Goal: Entertainment & Leisure: Consume media (video, audio)

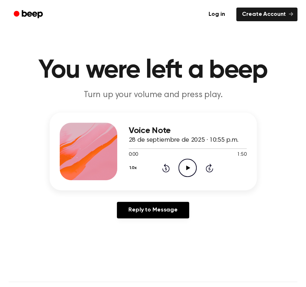
click at [186, 167] on icon "Play Audio" at bounding box center [187, 167] width 18 height 18
click at [234, 146] on div at bounding box center [188, 148] width 118 height 6
click at [185, 170] on icon "Play Audio" at bounding box center [187, 167] width 18 height 18
click at [227, 148] on div at bounding box center [188, 148] width 118 height 6
click at [223, 148] on div at bounding box center [181, 148] width 105 height 1
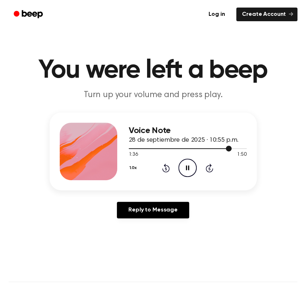
click at [215, 149] on div at bounding box center [188, 148] width 118 height 6
click at [204, 151] on div at bounding box center [188, 148] width 118 height 6
click at [186, 166] on icon "Play Audio" at bounding box center [187, 167] width 18 height 18
click at [190, 165] on icon "Pause Audio" at bounding box center [187, 167] width 18 height 18
click at [217, 149] on div at bounding box center [188, 148] width 118 height 6
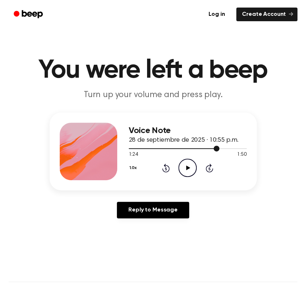
click at [202, 148] on div at bounding box center [174, 148] width 91 height 1
click at [191, 169] on icon "Play Audio" at bounding box center [187, 167] width 18 height 18
